Goal: Task Accomplishment & Management: Manage account settings

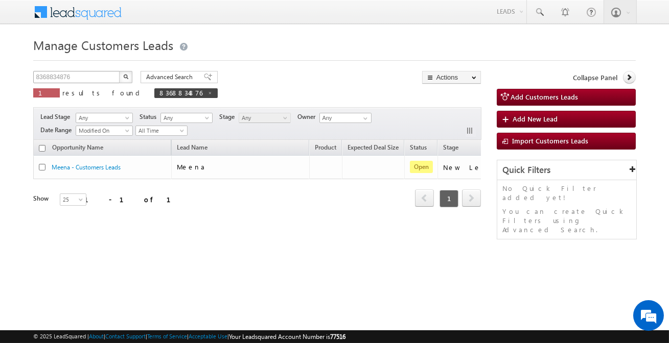
scroll to position [0, 85]
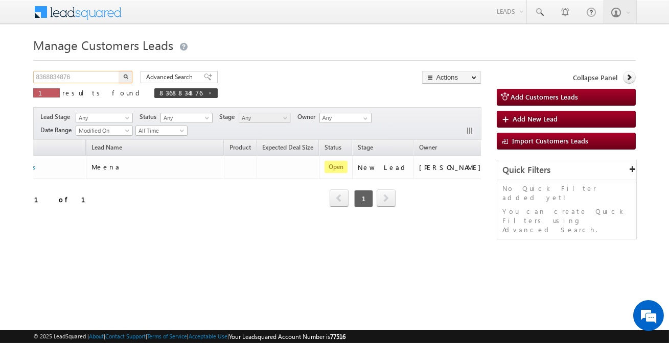
click at [107, 76] on input "8368834876" at bounding box center [76, 77] width 87 height 12
paste input "91213"
type input "912136"
click at [125, 79] on button "button" at bounding box center [125, 77] width 13 height 12
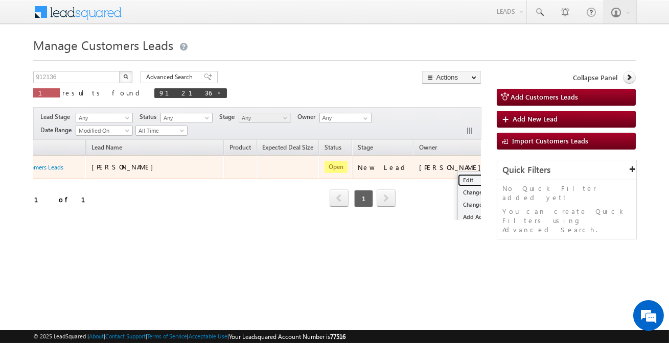
click at [458, 180] on link "Edit" at bounding box center [483, 180] width 51 height 12
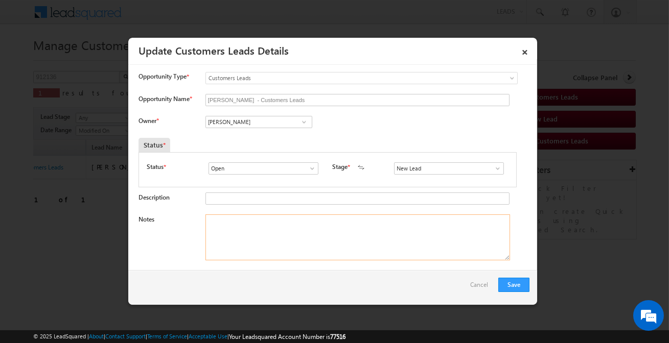
click at [299, 232] on textarea "Notes" at bounding box center [357, 237] width 304 height 46
click at [245, 118] on input "[PERSON_NAME]" at bounding box center [258, 122] width 107 height 12
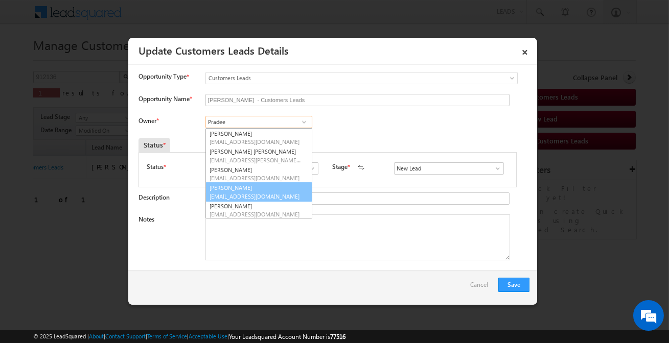
click at [244, 197] on span "[EMAIL_ADDRESS][DOMAIN_NAME]" at bounding box center [255, 197] width 92 height 8
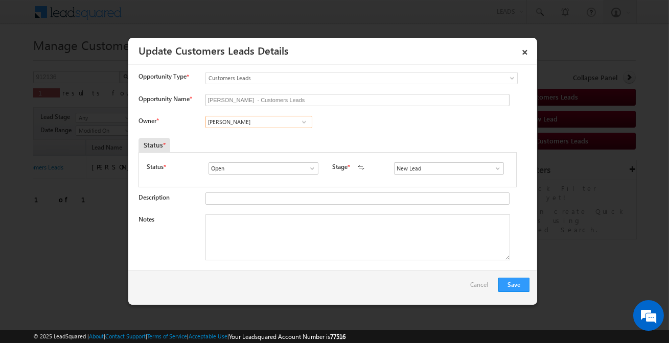
type input "[PERSON_NAME]"
click at [429, 168] on input "New Lead" at bounding box center [449, 168] width 110 height 12
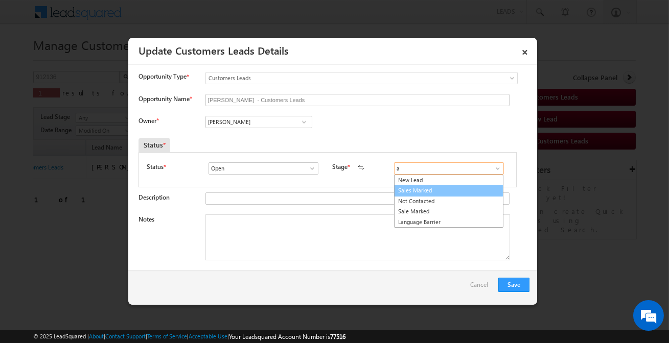
click at [419, 189] on link "Sales Marked" at bounding box center [448, 191] width 109 height 12
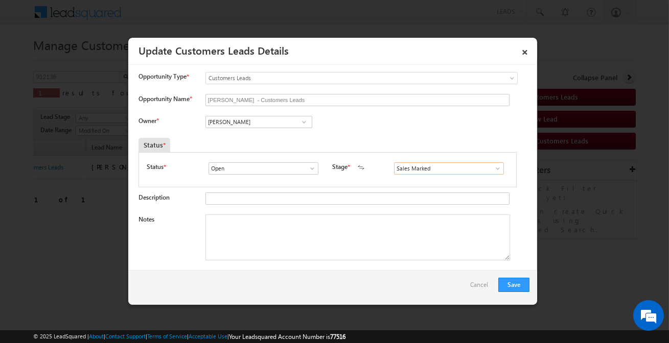
paste input "Customer required 1.50 lakh required top-up loan Address - [GEOGRAPHIC_DATA]"
type input "Sales Marked"
click at [362, 242] on textarea "Notes" at bounding box center [357, 237] width 304 height 46
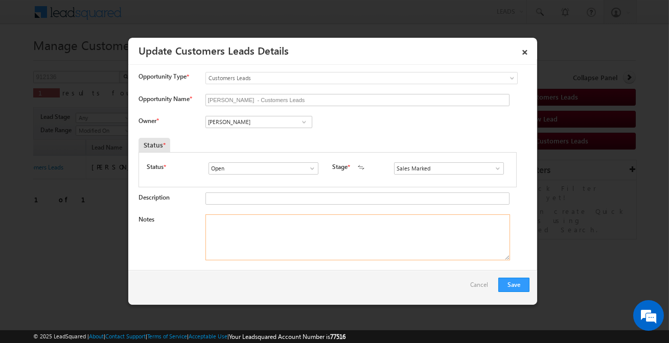
paste textarea "Customer required 1.50 lakh required top-up loan Address - [GEOGRAPHIC_DATA]"
type textarea "Customer required 1.50 lakh required top-up loan Address - [GEOGRAPHIC_DATA]"
click at [508, 286] on button "Save" at bounding box center [513, 285] width 31 height 14
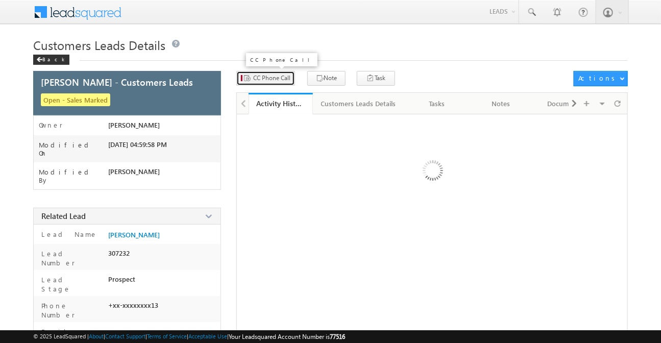
click at [265, 74] on button "CC Phone Call" at bounding box center [265, 78] width 59 height 15
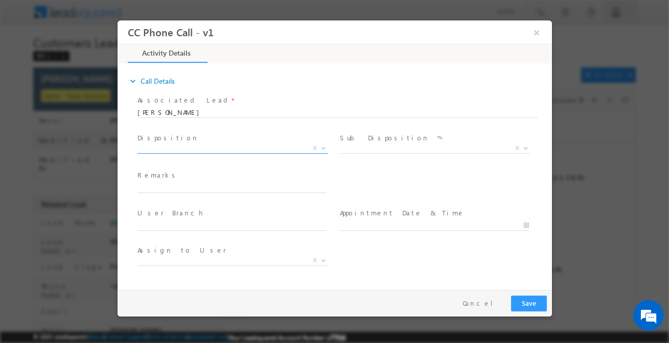
click at [226, 150] on span "X" at bounding box center [232, 149] width 190 height 10
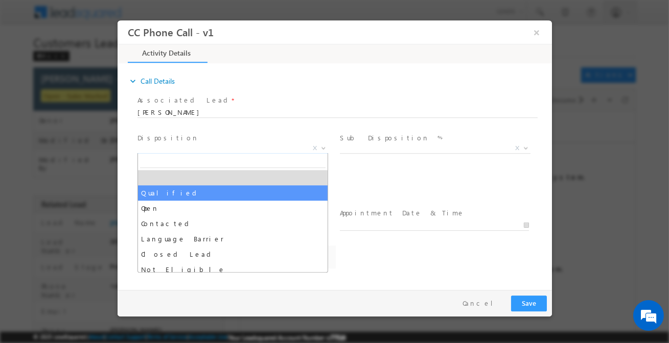
select select "Qualified"
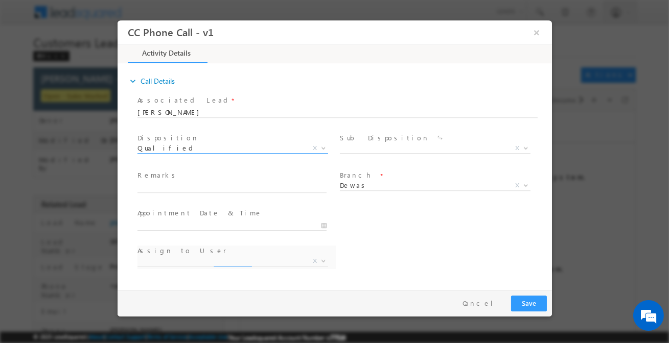
select select "[DOMAIN_NAME][EMAIL_ADDRESS][DOMAIN_NAME]"
click at [377, 150] on span "X" at bounding box center [434, 149] width 190 height 10
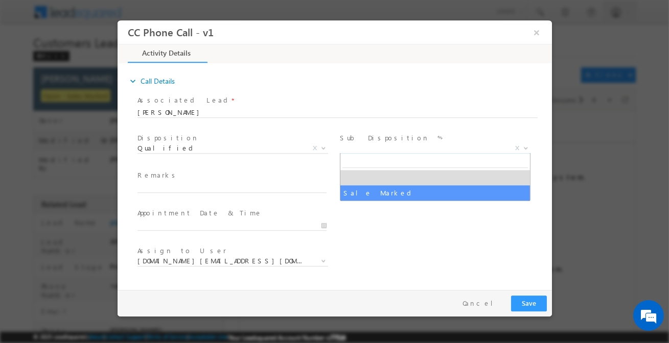
select select "Sale Marked"
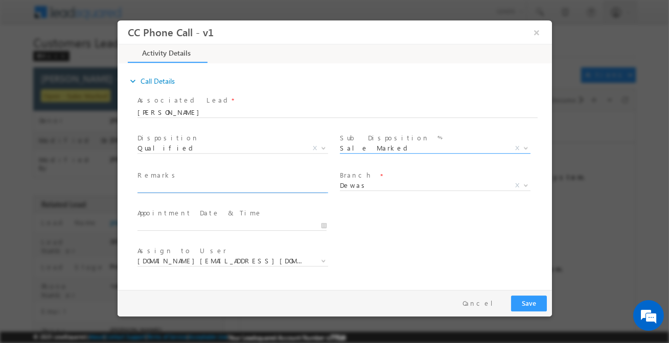
click at [277, 187] on input "text" at bounding box center [231, 188] width 189 height 10
paste input "Customer required 1.50 lakh required top-up loan Address - [GEOGRAPHIC_DATA]"
type input "Customer required 1.50 lakh required top-up loan Address - [GEOGRAPHIC_DATA]"
click at [525, 299] on button "Save" at bounding box center [528, 304] width 36 height 16
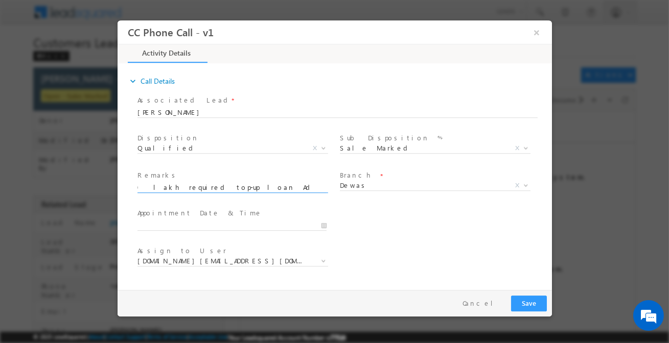
scroll to position [0, 0]
